Goal: Navigation & Orientation: Find specific page/section

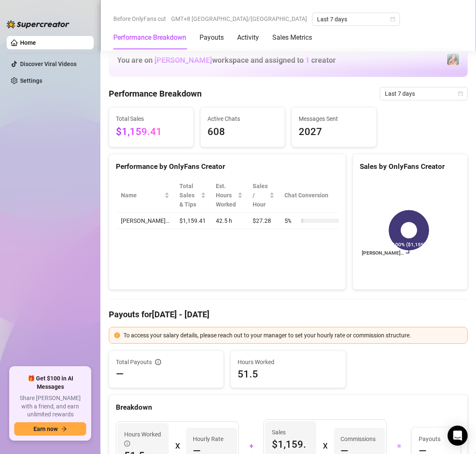
scroll to position [235, 0]
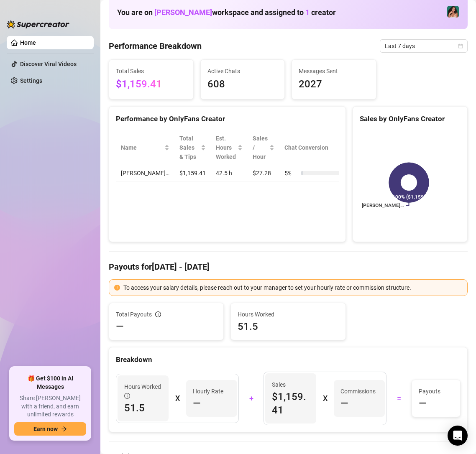
scroll to position [125, 0]
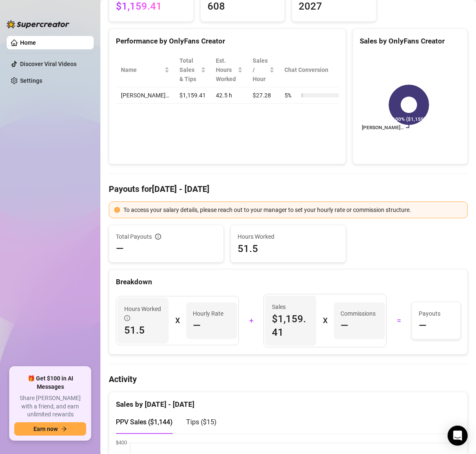
click at [302, 268] on div "Total Payouts — Hours Worked 51.5 Breakdown Hours Worked 51.5 X Hourly Rate — +…" at bounding box center [288, 290] width 359 height 130
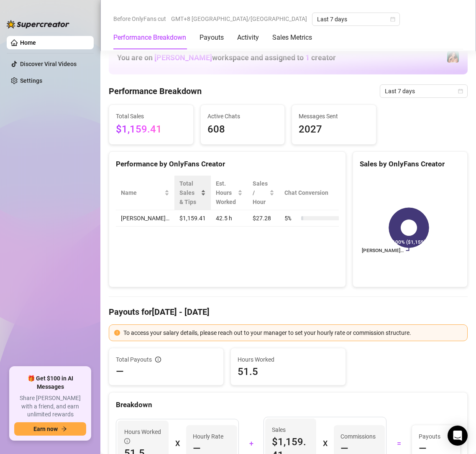
scroll to position [0, 0]
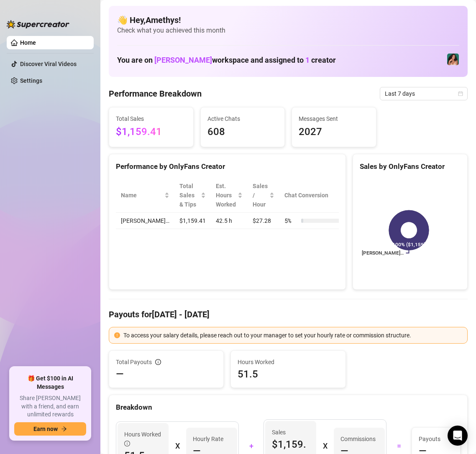
drag, startPoint x: 89, startPoint y: 5, endPoint x: 52, endPoint y: 111, distance: 112.5
click at [52, 112] on ul "Home Discover Viral Videos Settings" at bounding box center [50, 198] width 87 height 331
